Goal: Communication & Community: Ask a question

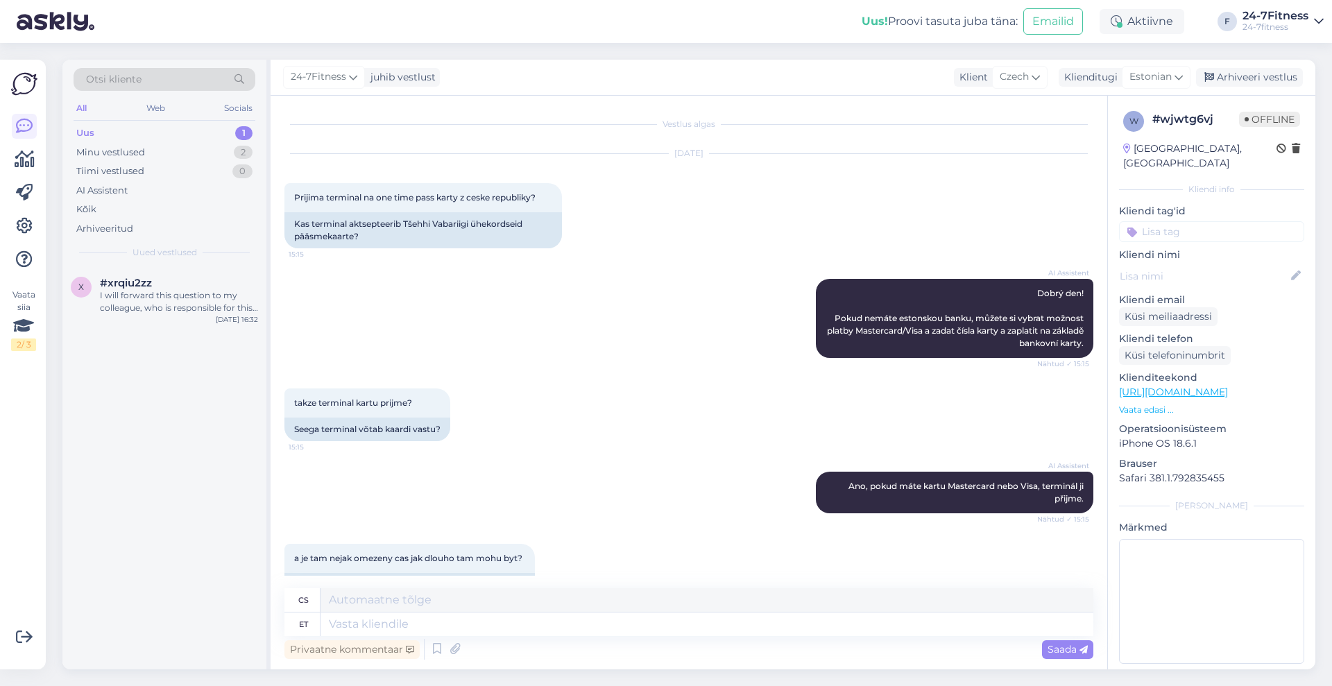
scroll to position [119, 0]
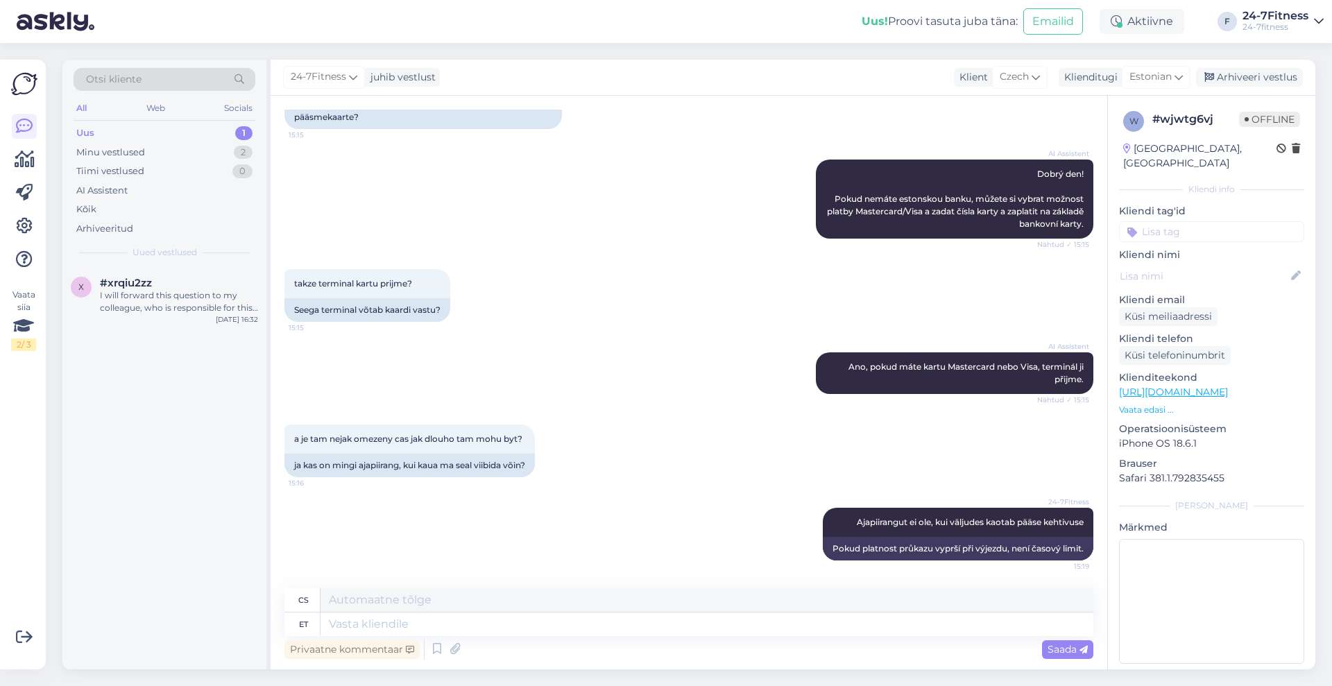
click at [162, 130] on div "Uus 1" at bounding box center [165, 133] width 182 height 19
click at [152, 294] on div "I will forward this question to my colleague, who is responsible for this. The …" at bounding box center [179, 301] width 158 height 25
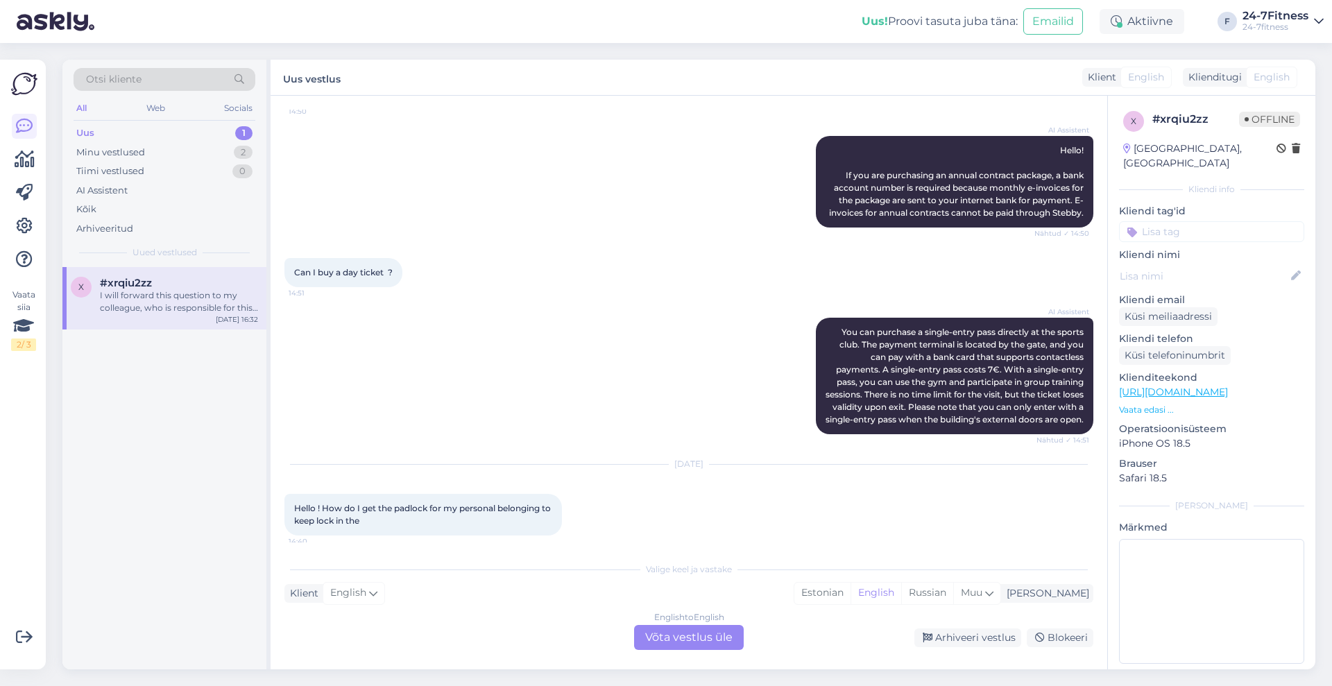
scroll to position [687, 0]
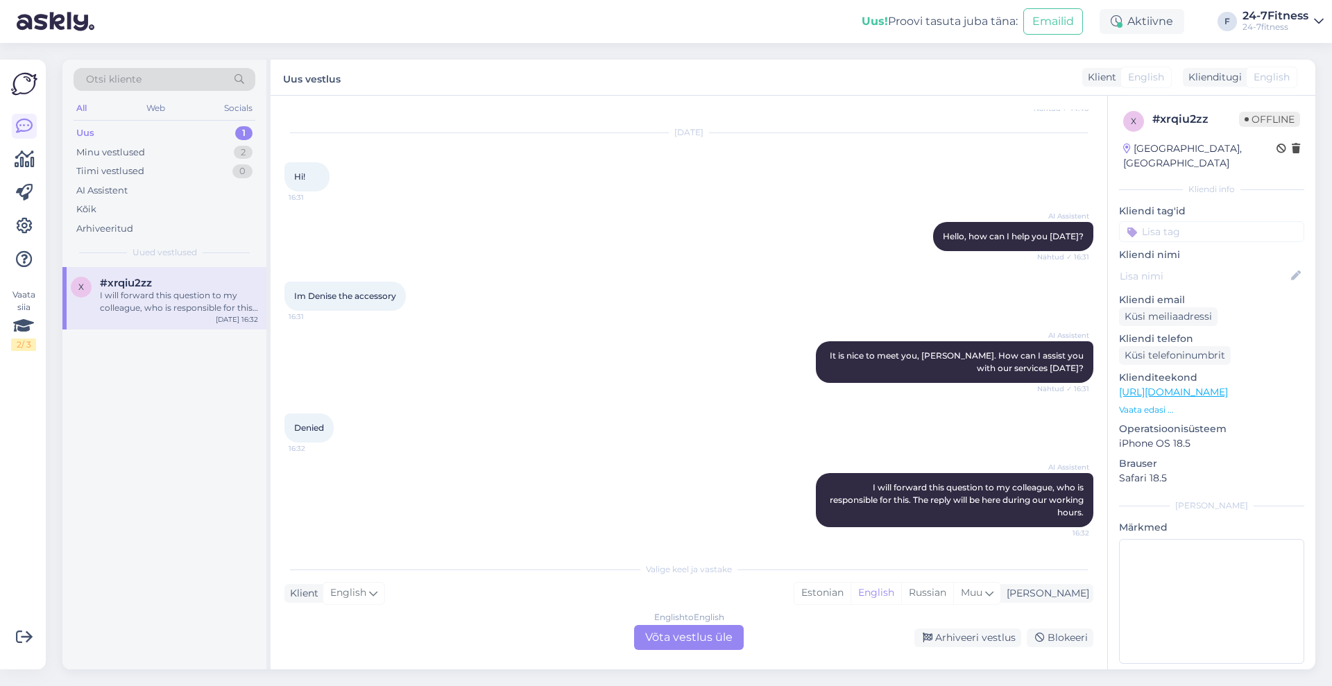
click at [683, 637] on div "English to English Võta vestlus üle" at bounding box center [689, 637] width 110 height 25
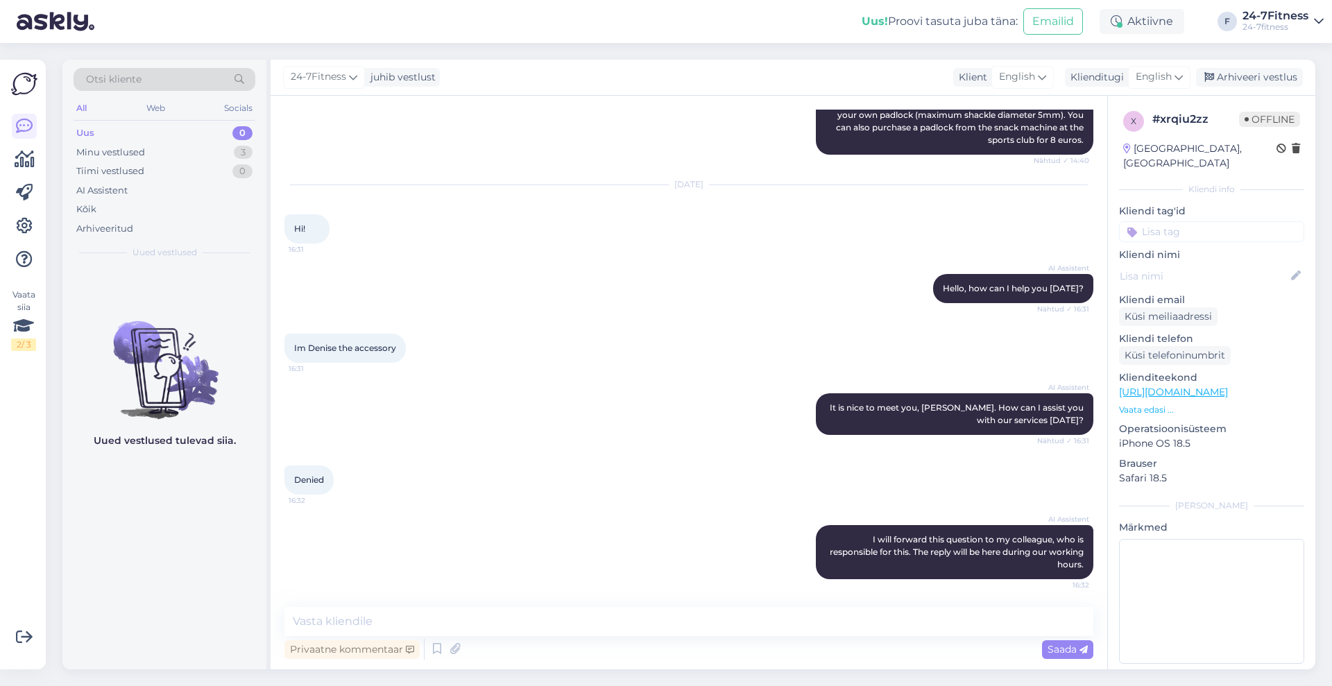
scroll to position [635, 0]
click at [1160, 75] on span "English" at bounding box center [1154, 76] width 36 height 15
type input "est"
click at [1109, 132] on link "Estonian" at bounding box center [1128, 139] width 153 height 22
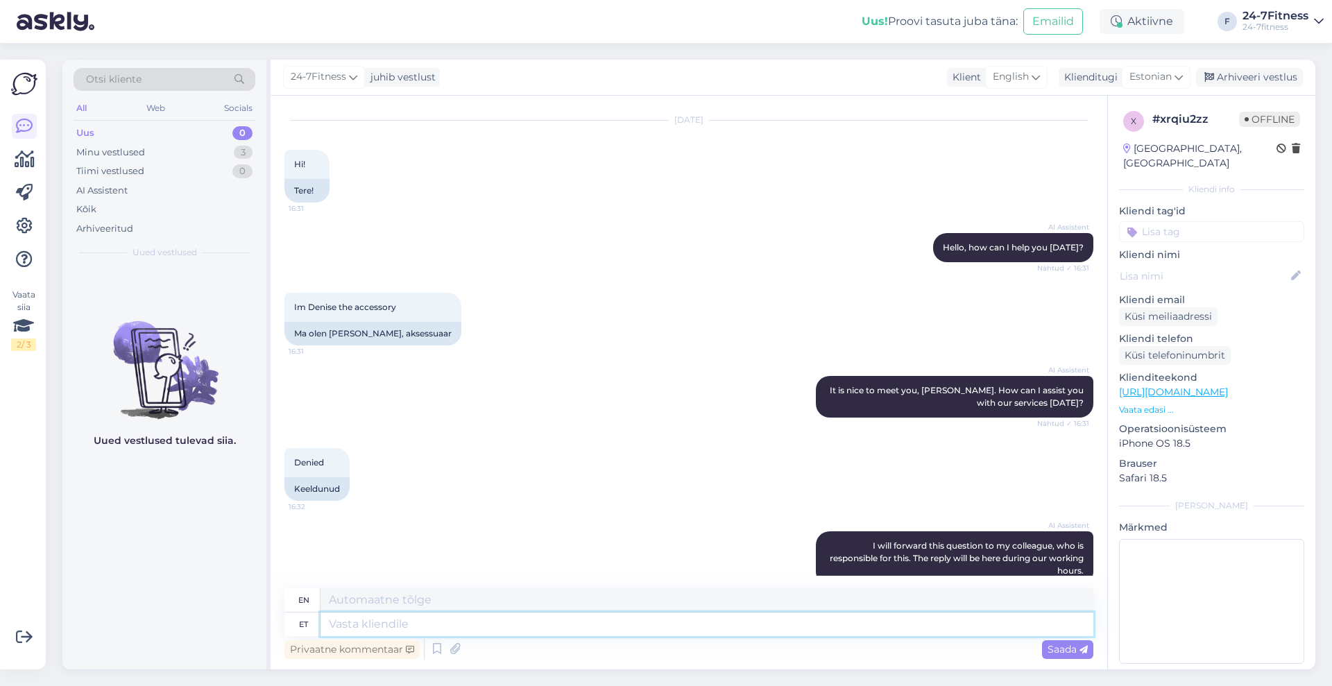
click at [561, 635] on textarea at bounding box center [707, 625] width 773 height 24
type textarea "Tere!"
type textarea "Hello"
type textarea "Tere!"
type textarea "Hello!"
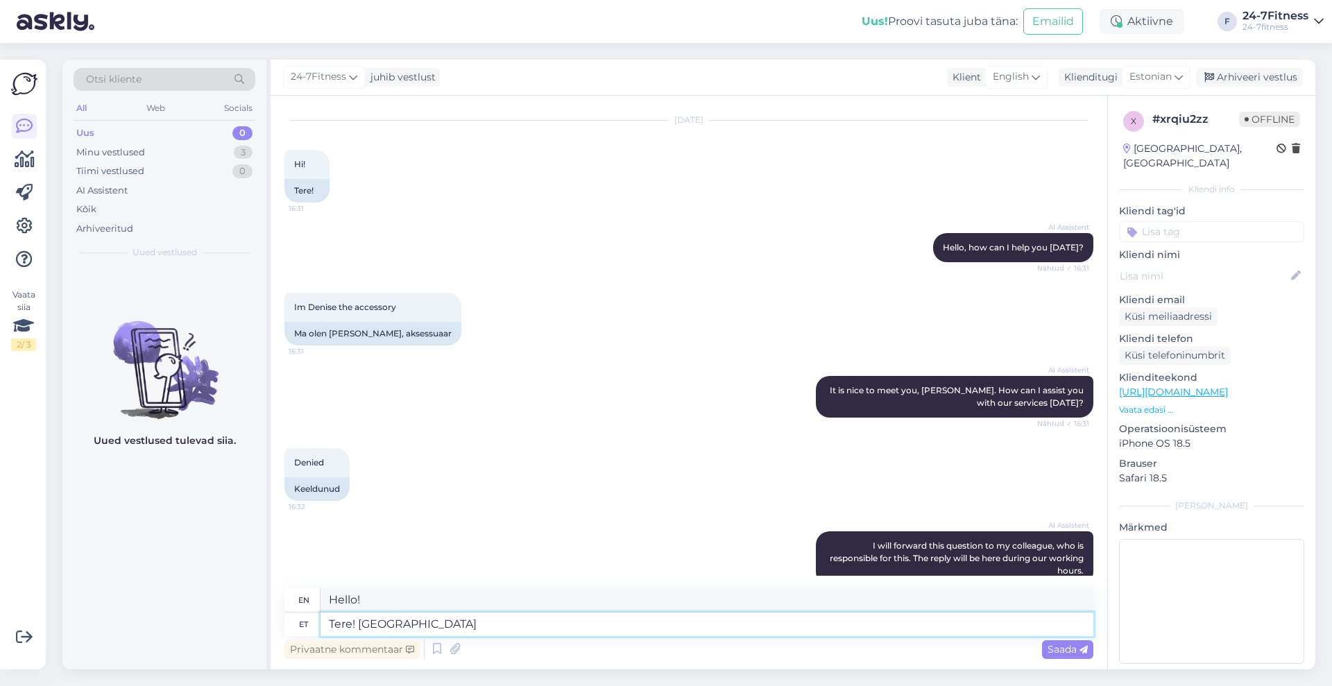
type textarea "Tere! Palun t"
type textarea "Hello! Please"
type textarea "Tere! Palun täpsustage o"
type textarea "Hello! Please specify."
type textarea "Tere! Palun täpsustage oma k"
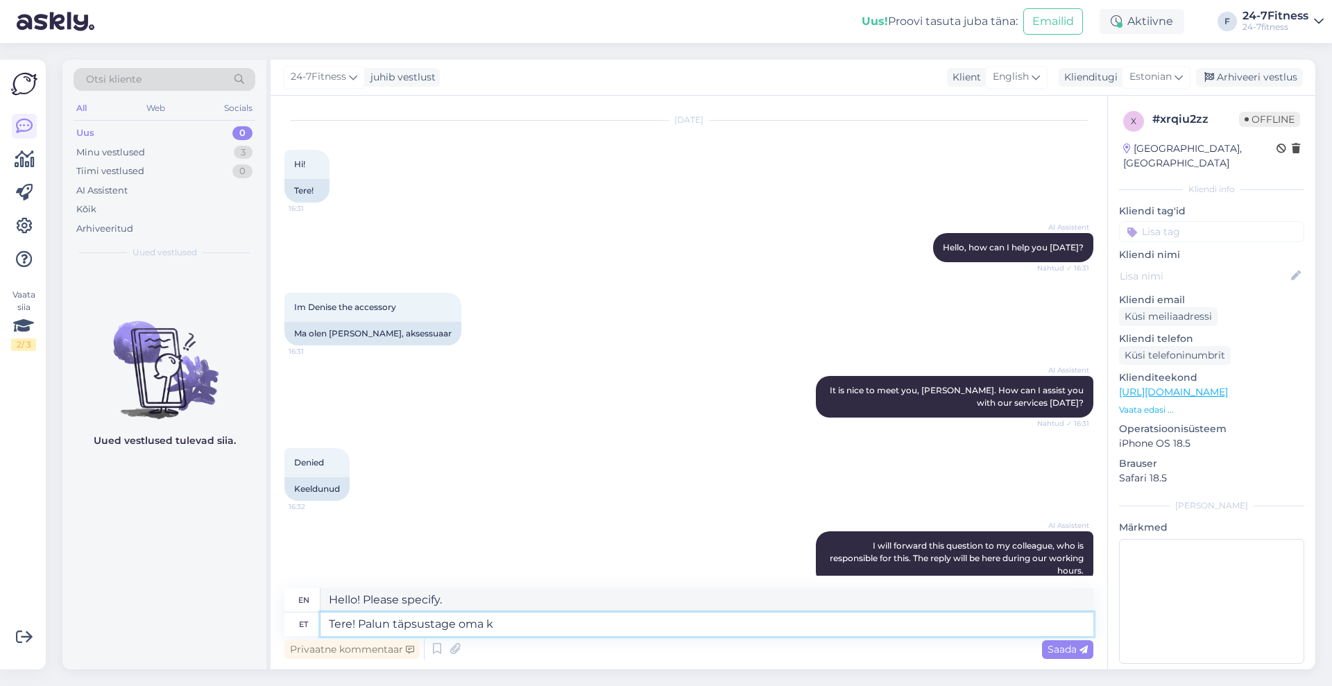
type textarea "Hello! Please specify your"
type textarea "Tere! Palun täpsustage oma küsimust."
type textarea "Hello! Please clarify your question."
type textarea "Tere! Palun täpsustage oma küsimust."
click at [1056, 652] on span "Saada" at bounding box center [1068, 649] width 40 height 12
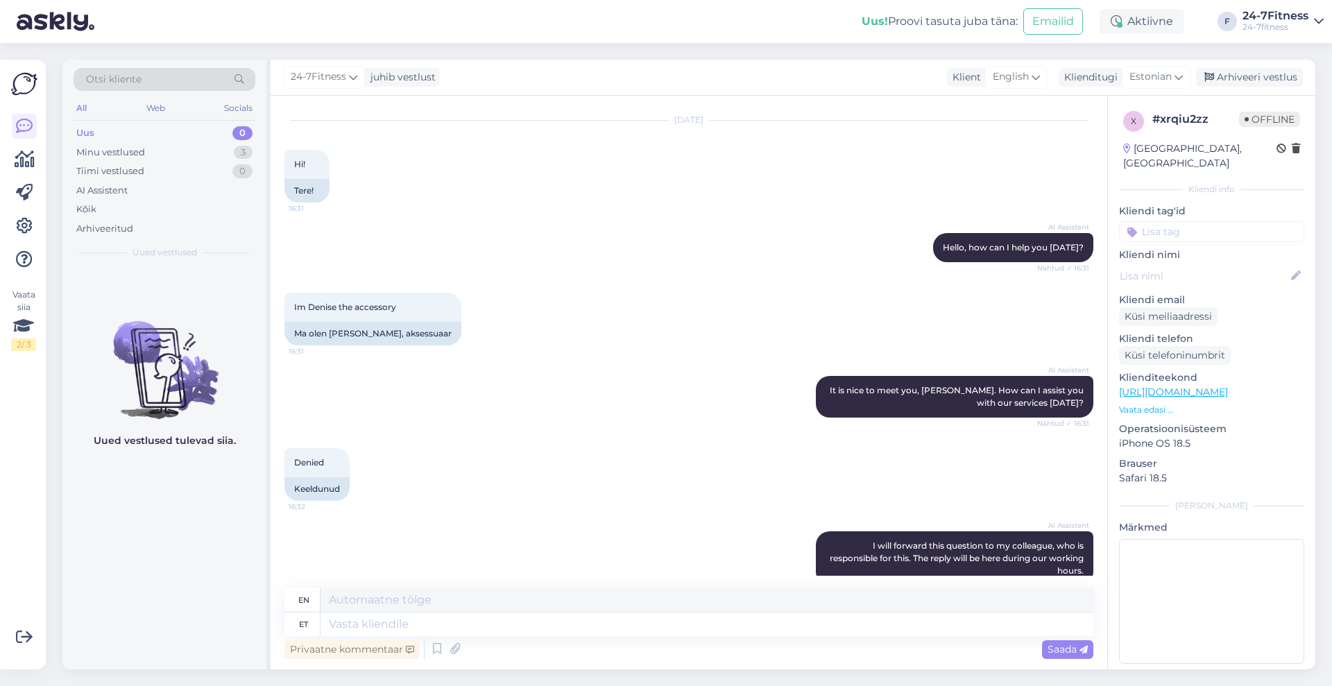
scroll to position [903, 0]
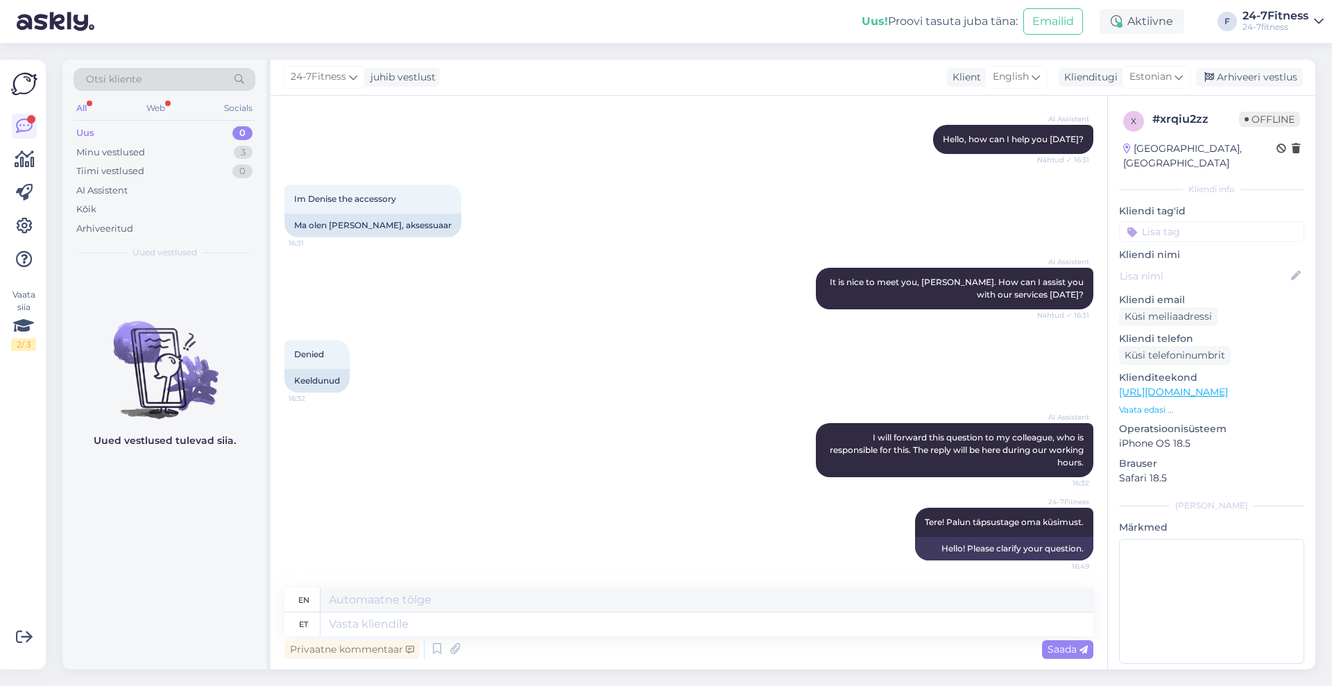
click at [80, 134] on div "Uus" at bounding box center [85, 133] width 18 height 14
click at [112, 189] on div "AI Assistent" at bounding box center [101, 191] width 51 height 14
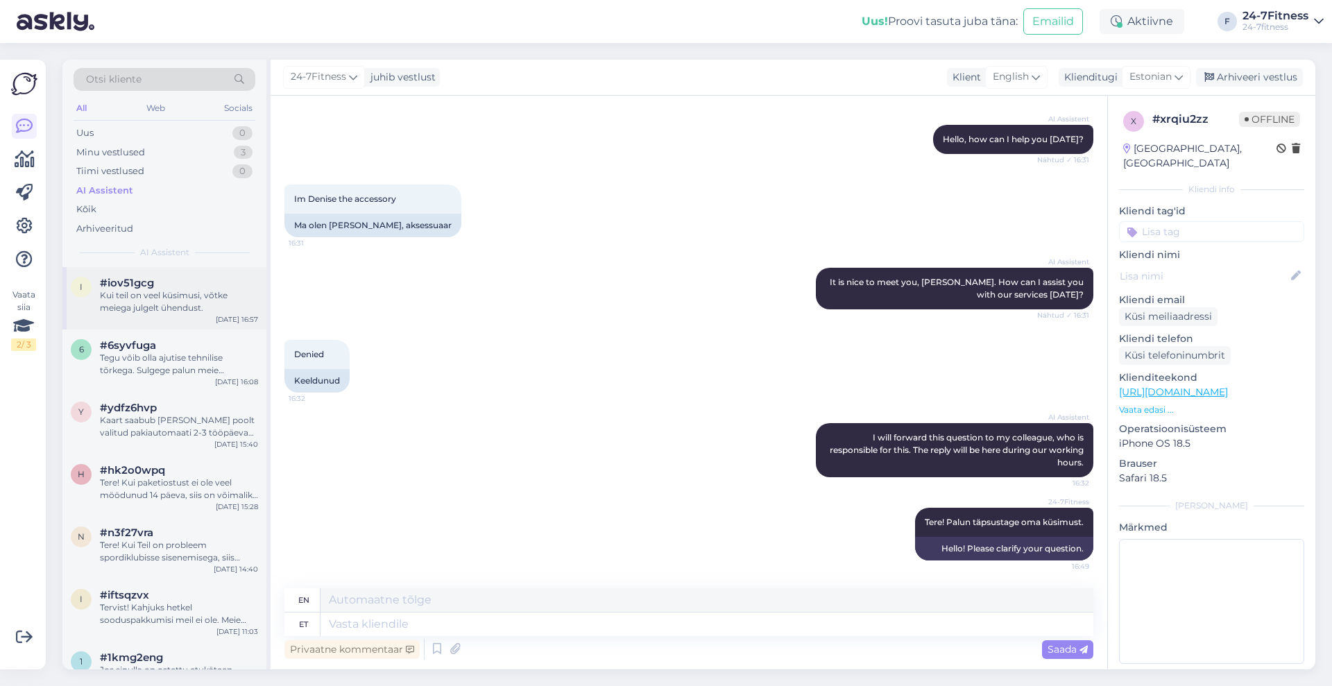
click at [159, 316] on div "i #iov51gcg Kui teil on veel küsimusi, võtke meiega julgelt ühendust. [DATE] 16…" at bounding box center [164, 298] width 204 height 62
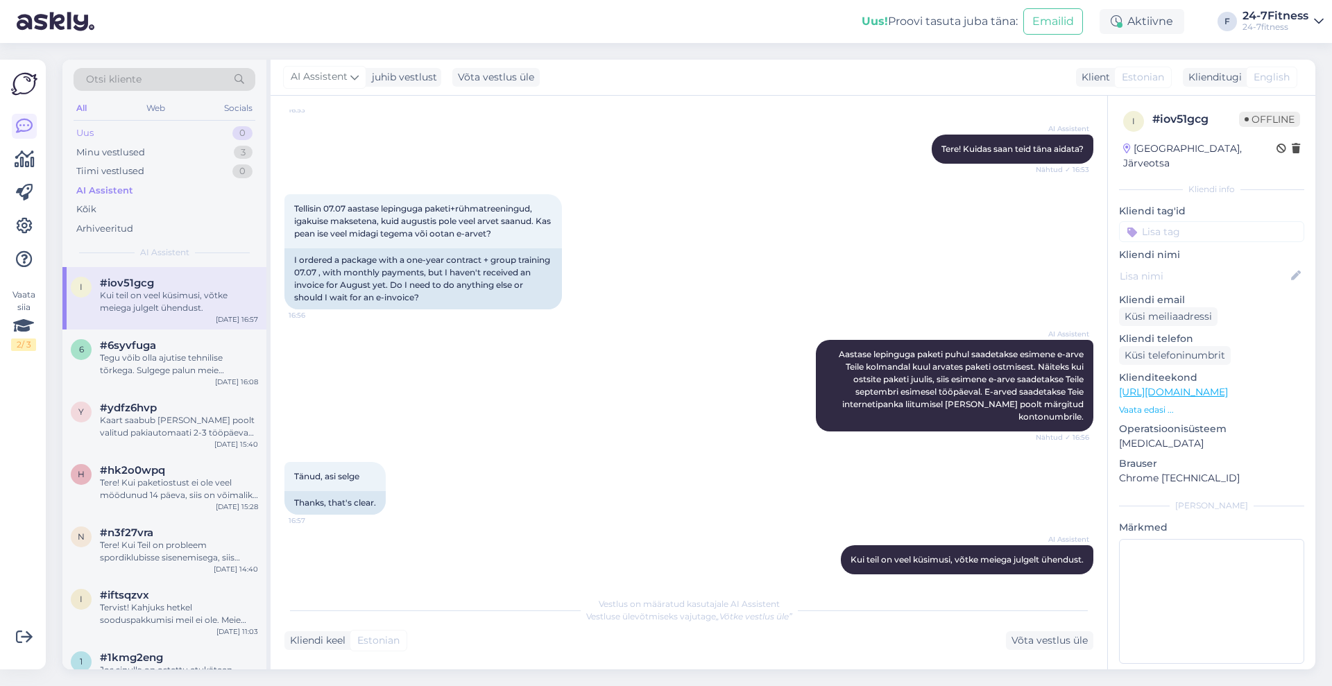
click at [91, 133] on div "Uus" at bounding box center [84, 133] width 17 height 14
